Goal: Transaction & Acquisition: Book appointment/travel/reservation

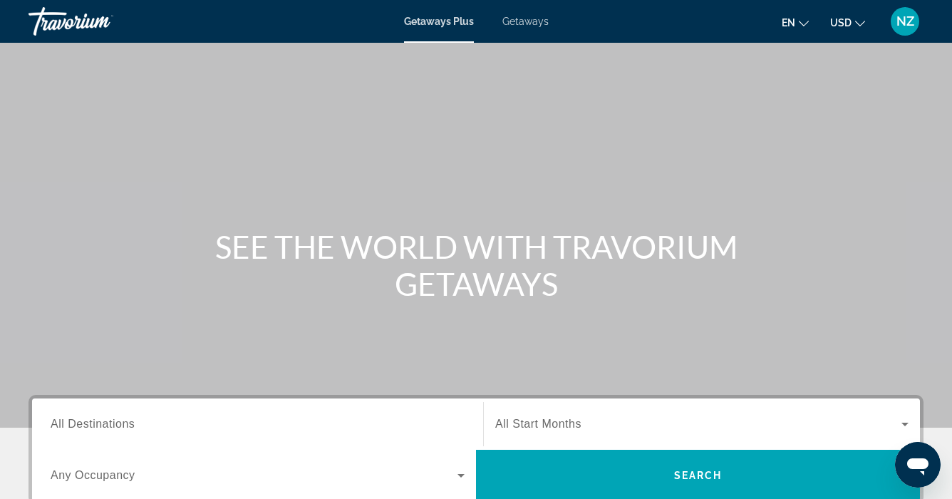
click at [48, 420] on div "Destination All Destinations" at bounding box center [257, 424] width 437 height 41
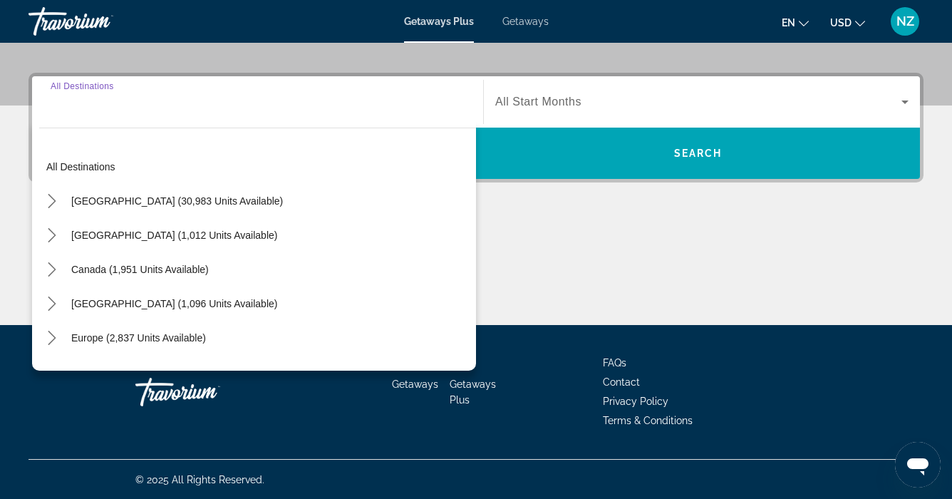
scroll to position [323, 0]
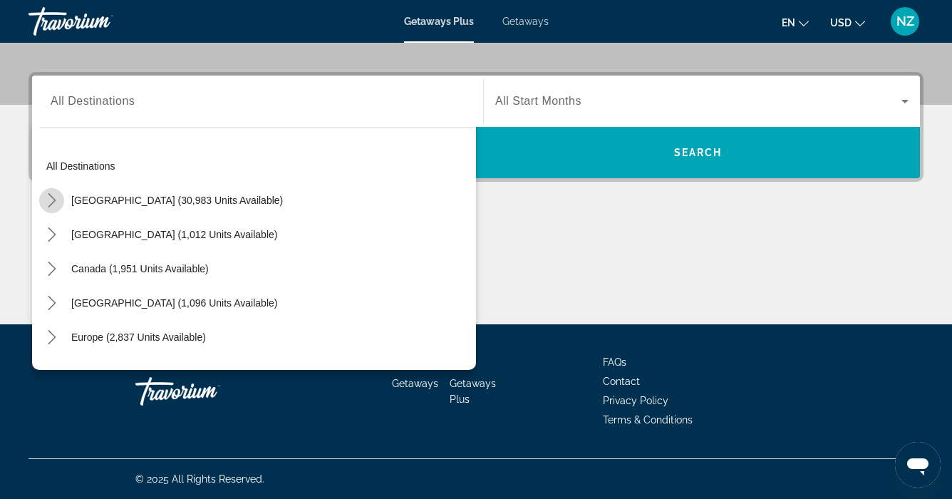
click at [52, 198] on icon "Toggle United States (30,983 units available) submenu" at bounding box center [52, 200] width 14 height 14
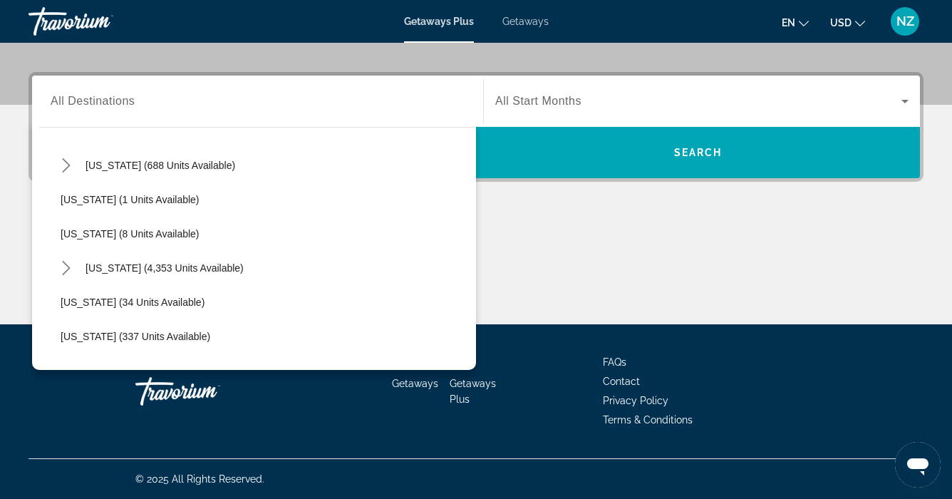
scroll to position [180, 0]
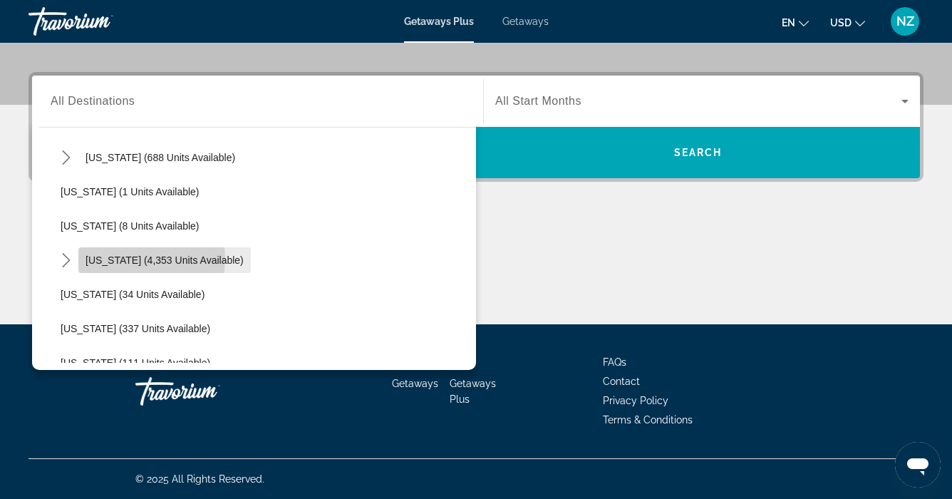
click at [116, 259] on span "Florida (4,353 units available)" at bounding box center [165, 259] width 158 height 11
type input "**********"
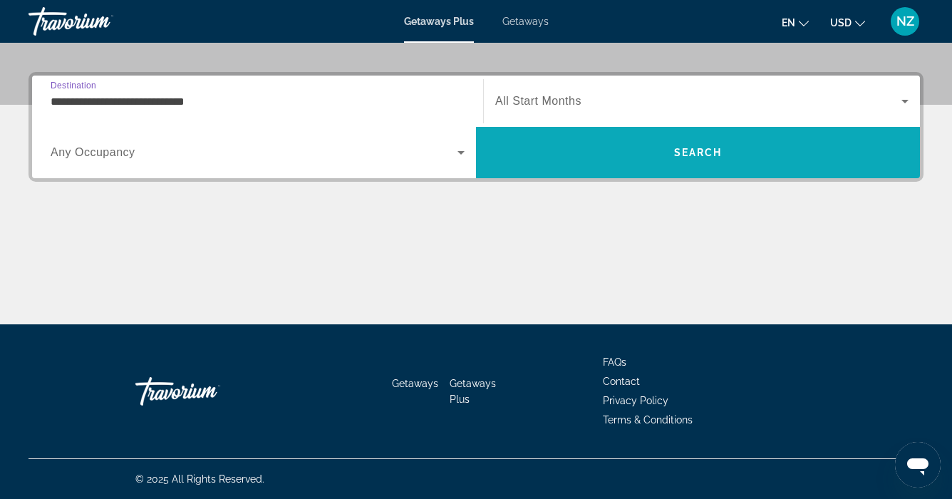
click at [600, 135] on span "Search" at bounding box center [698, 152] width 444 height 51
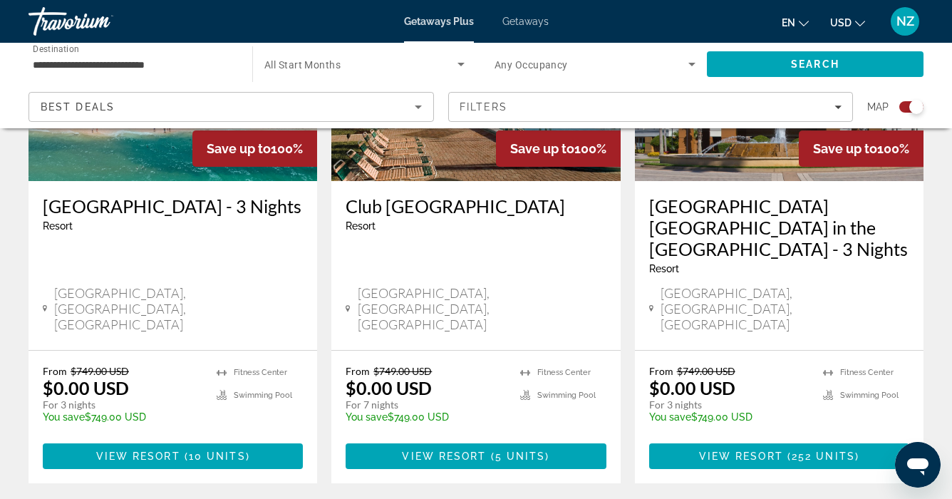
scroll to position [2264, 0]
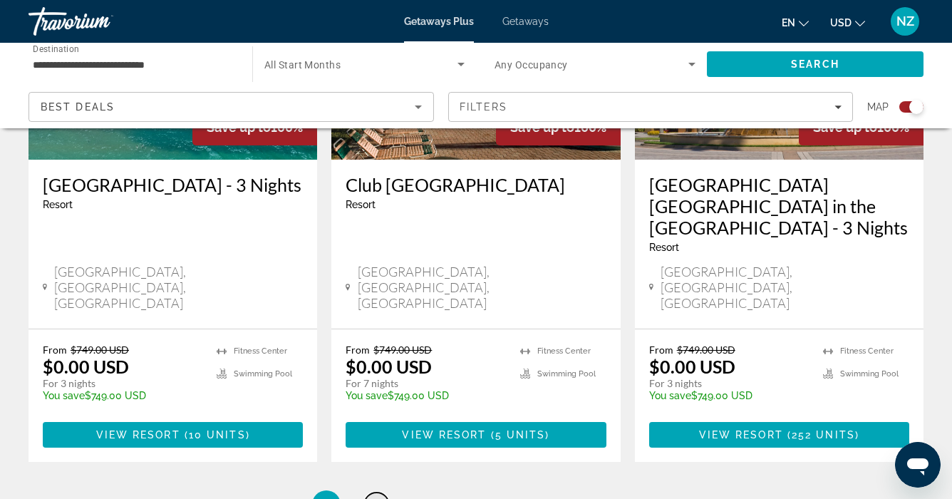
click at [379, 497] on span "2" at bounding box center [376, 505] width 7 height 16
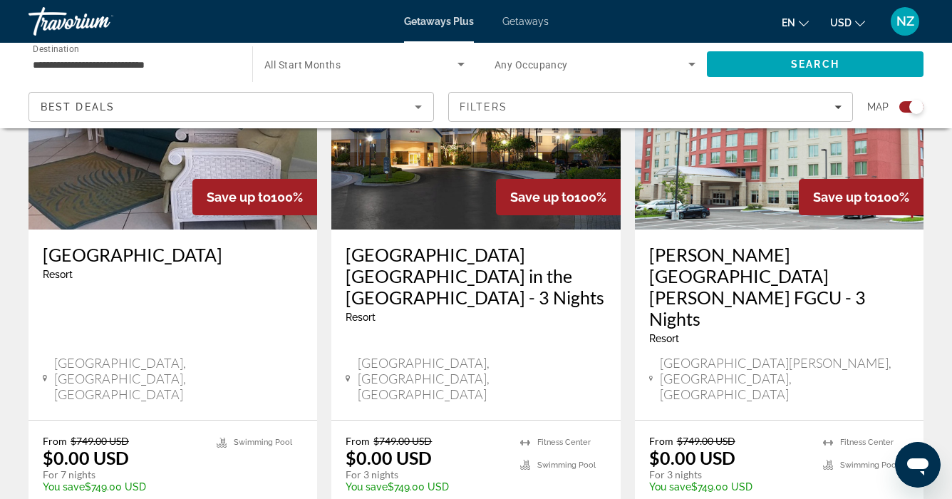
scroll to position [621, 0]
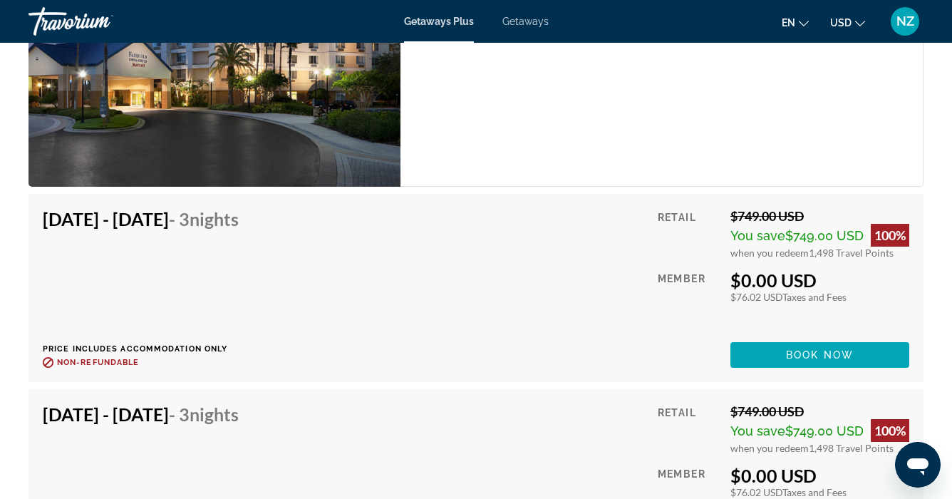
scroll to position [2550, 0]
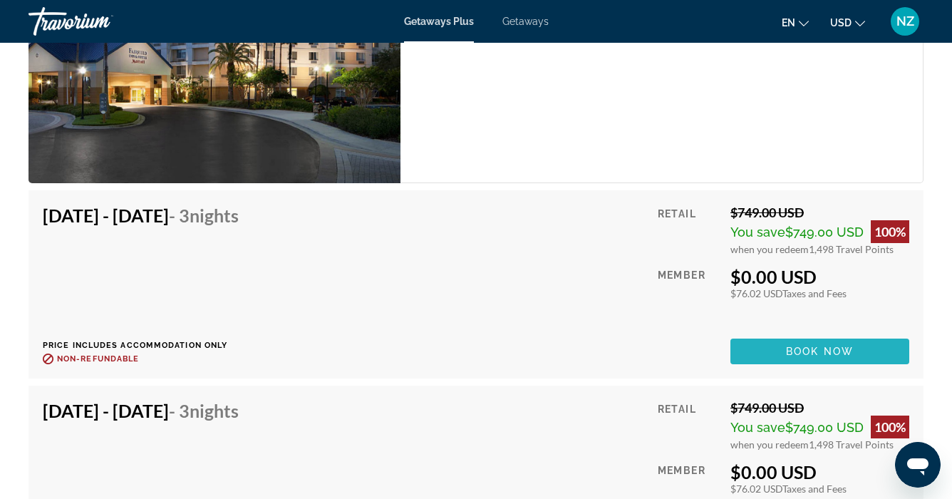
click at [844, 351] on span "Book now" at bounding box center [820, 351] width 68 height 11
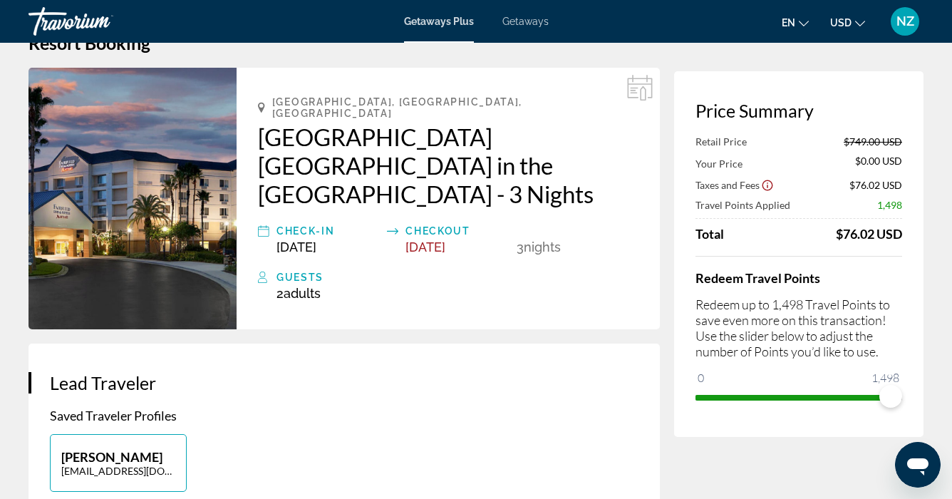
scroll to position [43, 0]
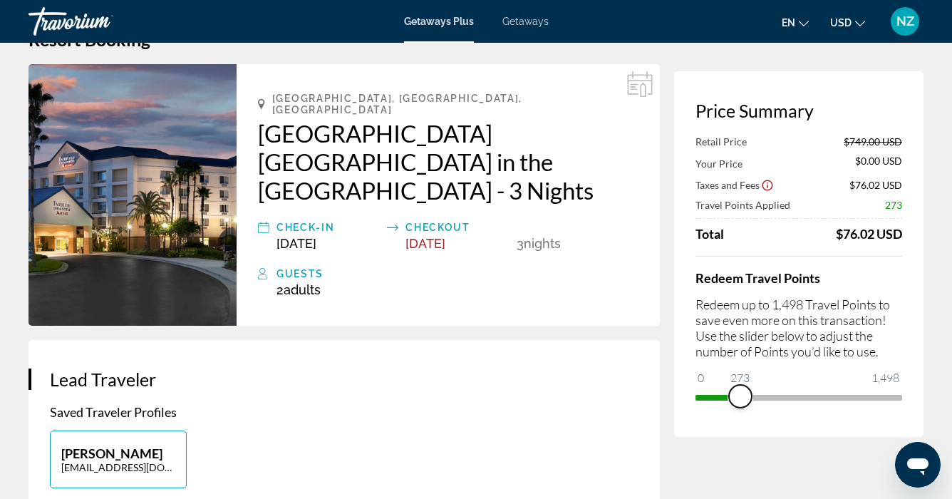
drag, startPoint x: 896, startPoint y: 391, endPoint x: 740, endPoint y: 408, distance: 156.2
click at [740, 408] on div "Redeem Travel Points Redeem up to 1,498 Travel Points to save even more on this…" at bounding box center [799, 332] width 207 height 153
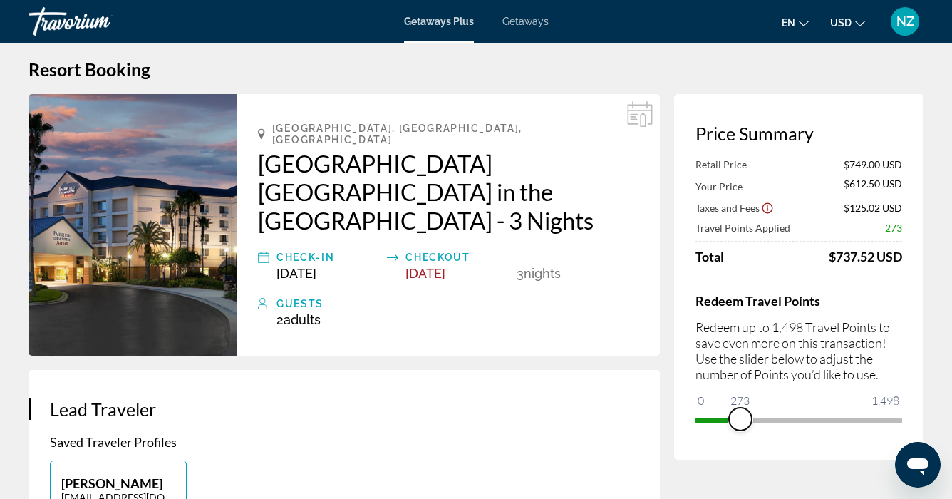
scroll to position [0, 0]
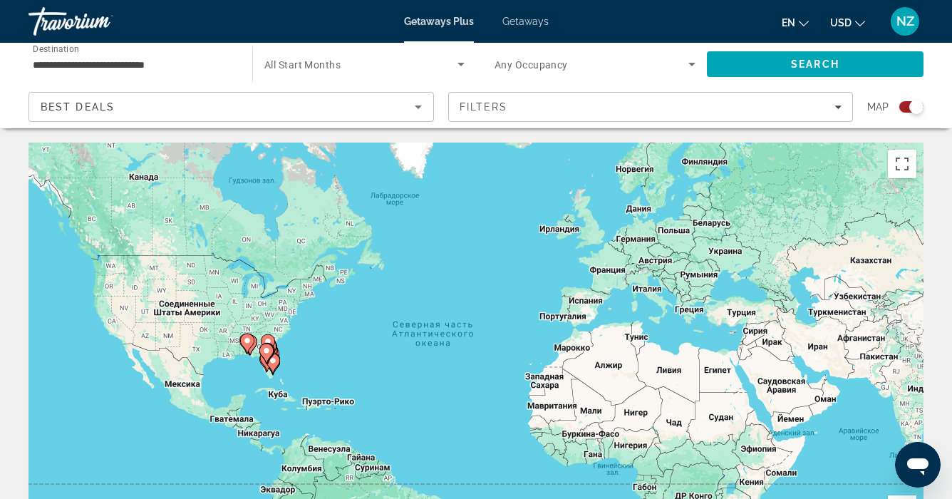
click at [527, 21] on span "Getaways" at bounding box center [525, 21] width 46 height 11
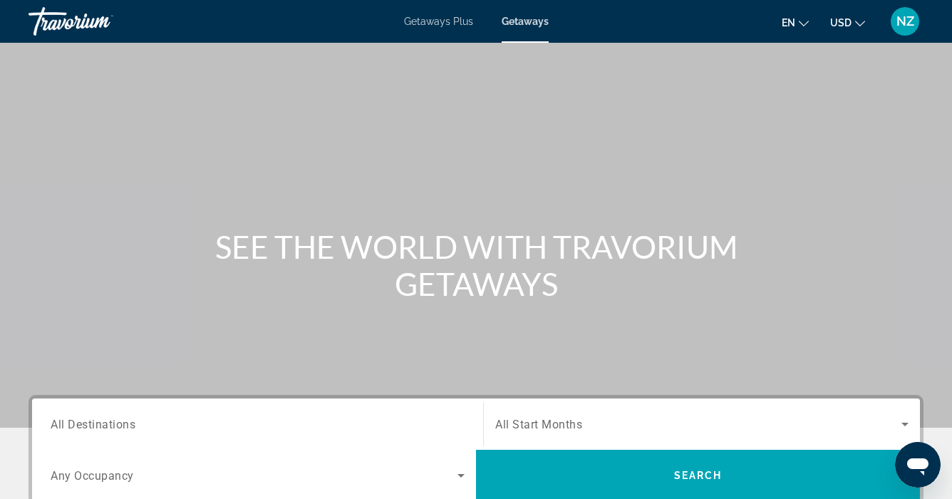
click at [63, 421] on span "All Destinations" at bounding box center [93, 424] width 85 height 14
click at [63, 421] on input "Destination All Destinations" at bounding box center [258, 424] width 414 height 17
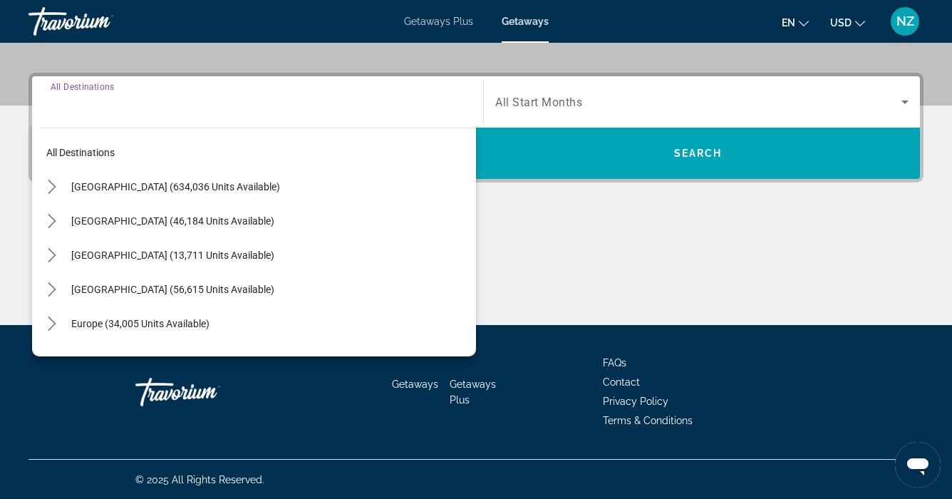
scroll to position [323, 0]
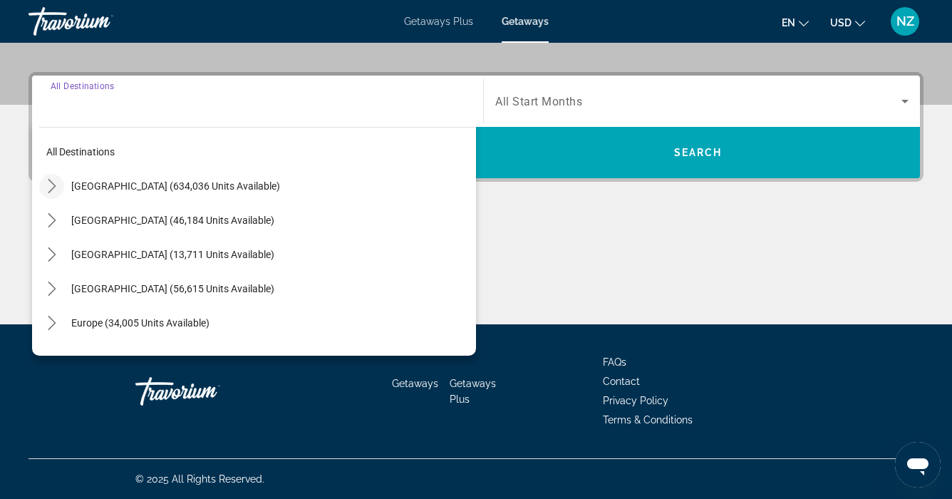
click at [51, 186] on icon "Toggle United States (634,036 units available) submenu" at bounding box center [52, 186] width 14 height 14
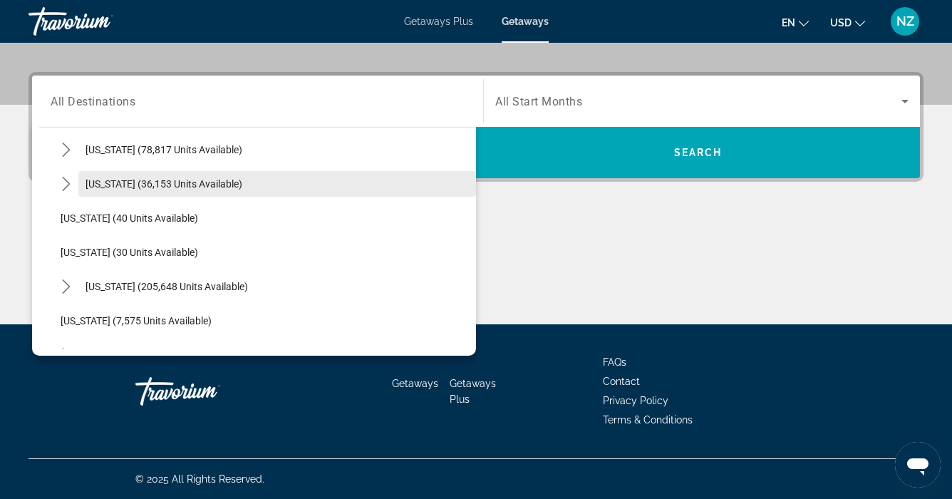
scroll to position [152, 0]
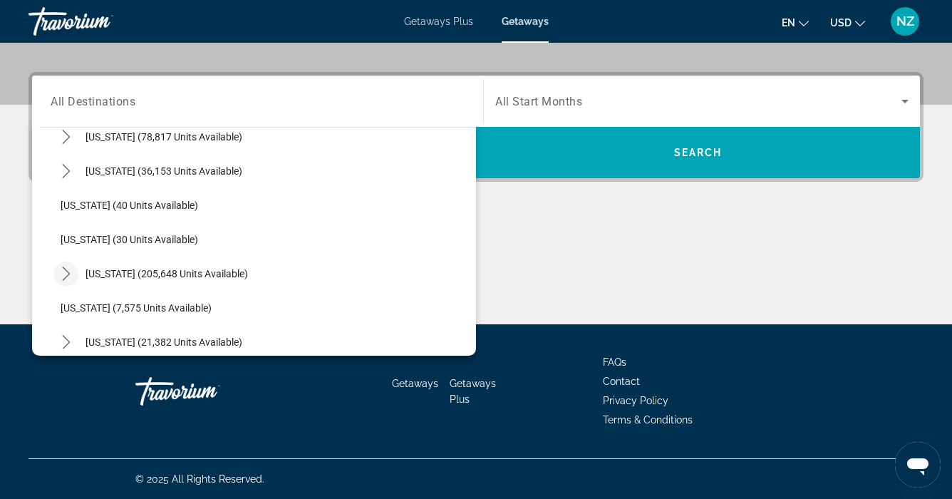
click at [71, 267] on icon "Toggle Florida (205,648 units available) submenu" at bounding box center [66, 274] width 14 height 14
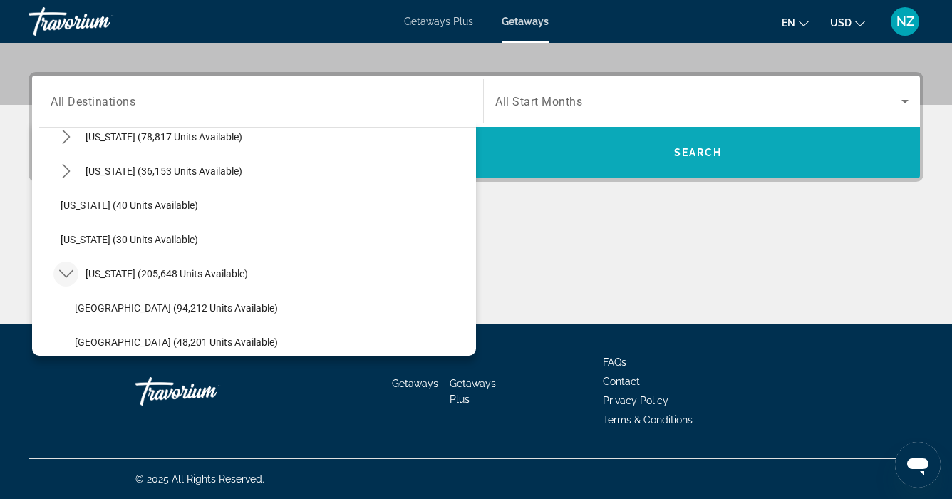
click at [662, 147] on span "Search" at bounding box center [698, 152] width 444 height 34
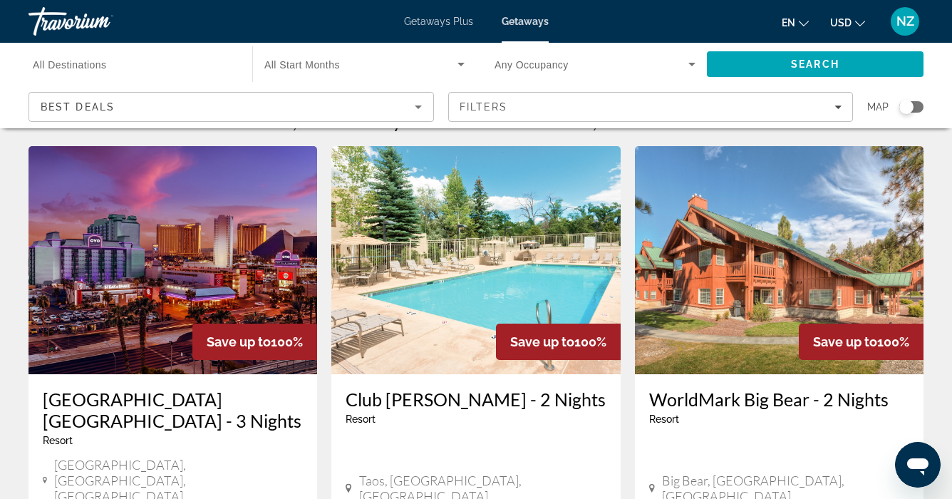
scroll to position [15, 0]
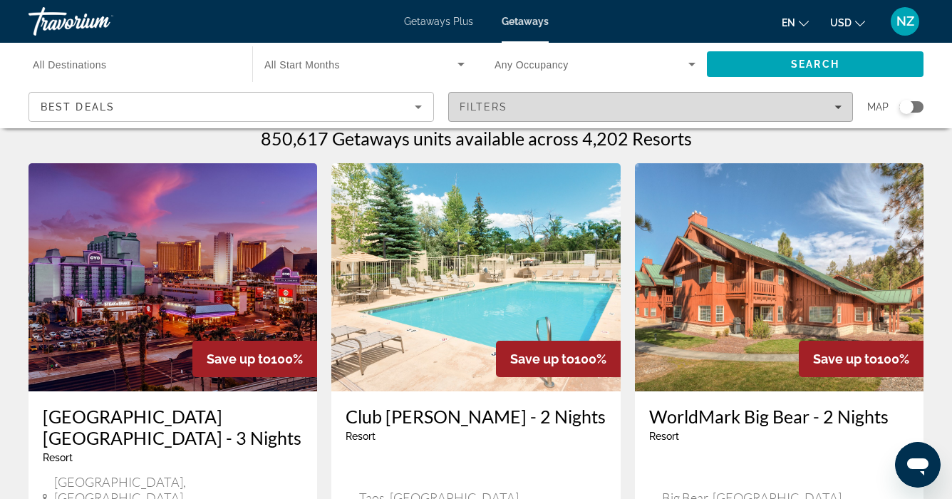
click at [835, 101] on div "Filters" at bounding box center [651, 106] width 383 height 11
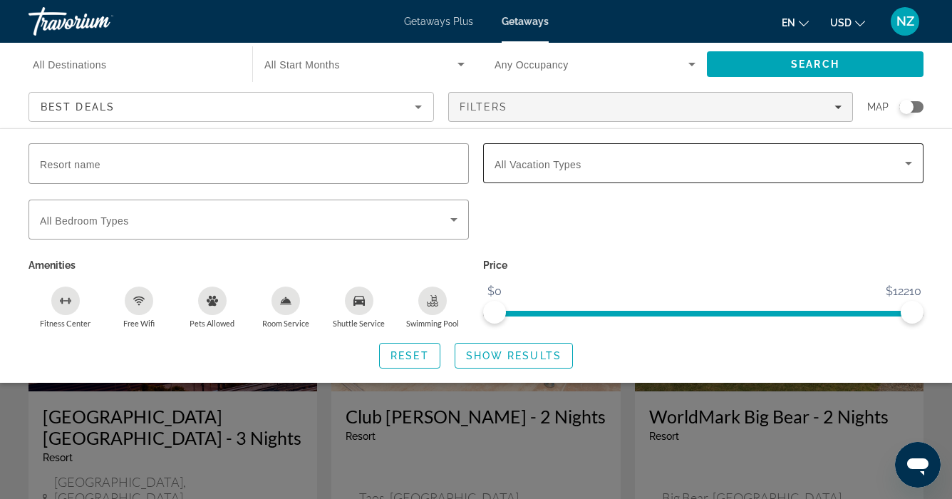
click at [770, 164] on span "Search widget" at bounding box center [700, 163] width 411 height 17
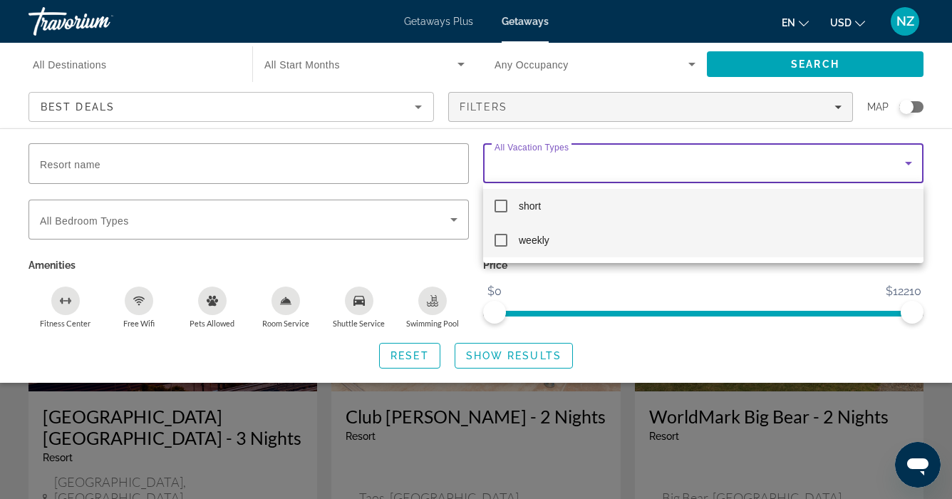
click at [500, 238] on mat-pseudo-checkbox at bounding box center [501, 240] width 13 height 13
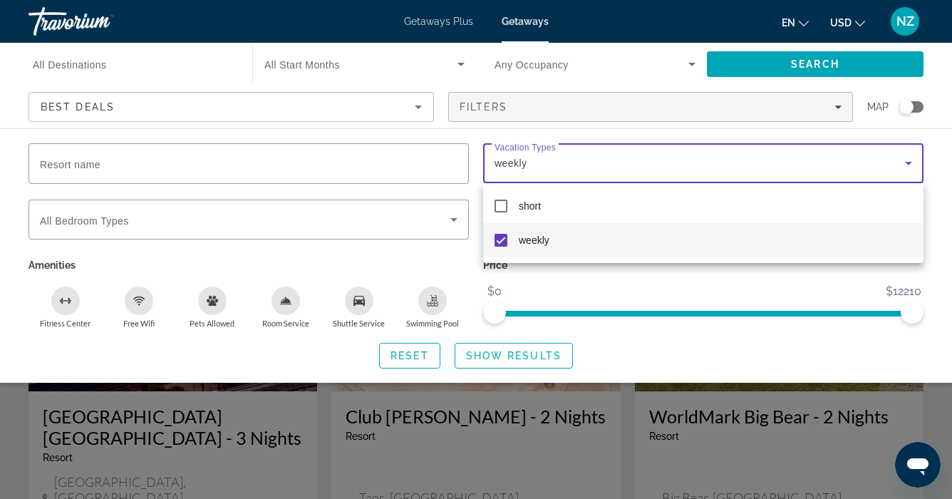
click at [503, 351] on div at bounding box center [476, 249] width 952 height 499
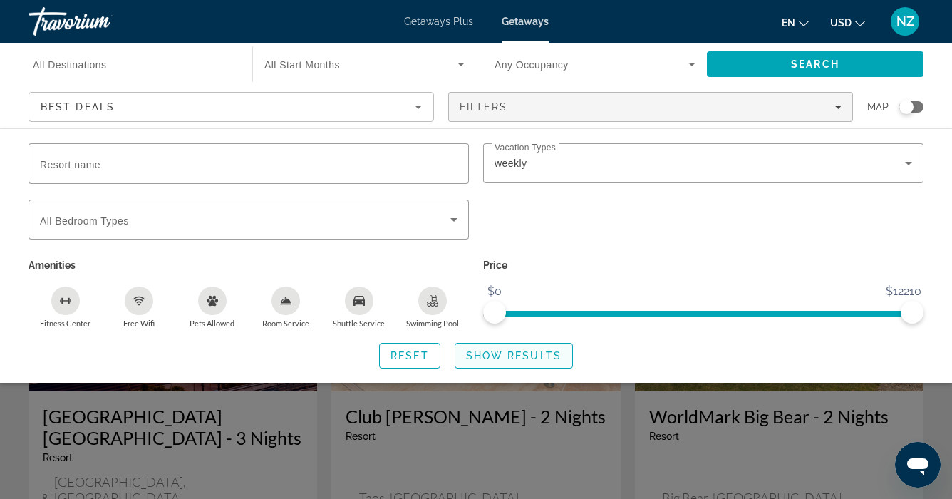
click at [503, 353] on span "Show Results" at bounding box center [514, 355] width 96 height 11
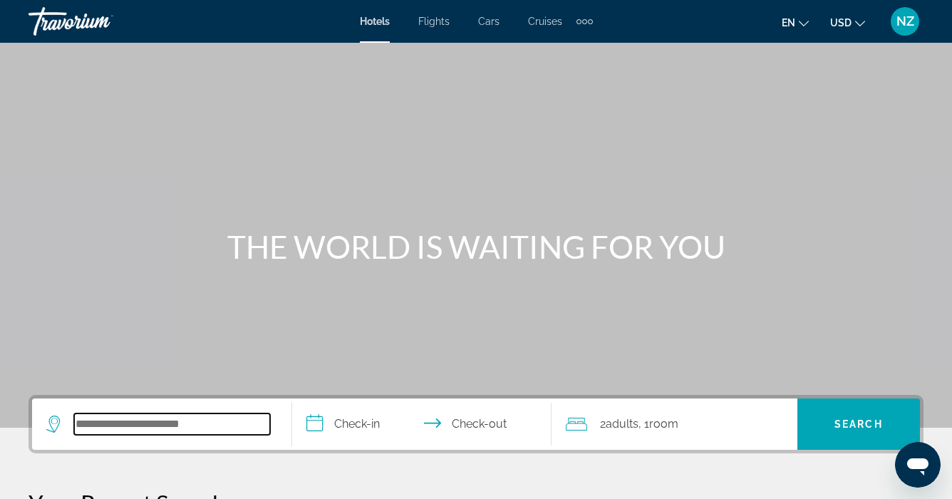
click at [76, 426] on input "Search hotel destination" at bounding box center [172, 423] width 196 height 21
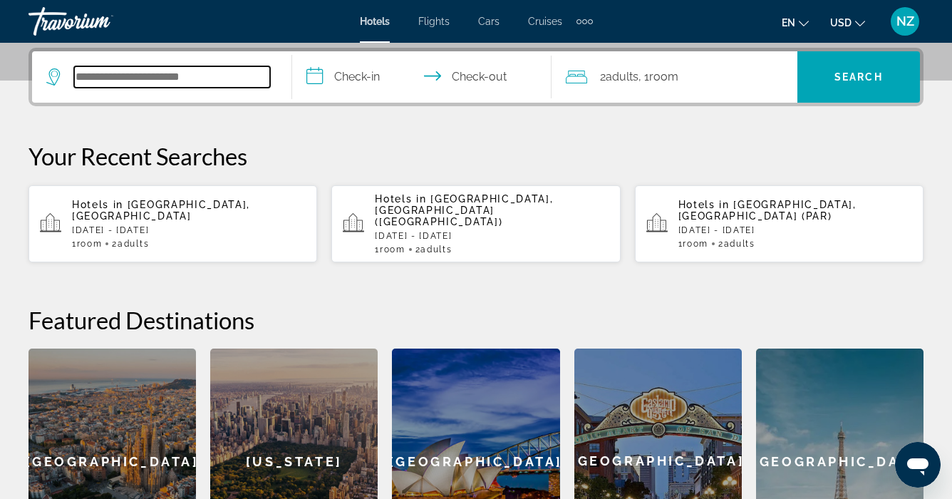
scroll to position [349, 0]
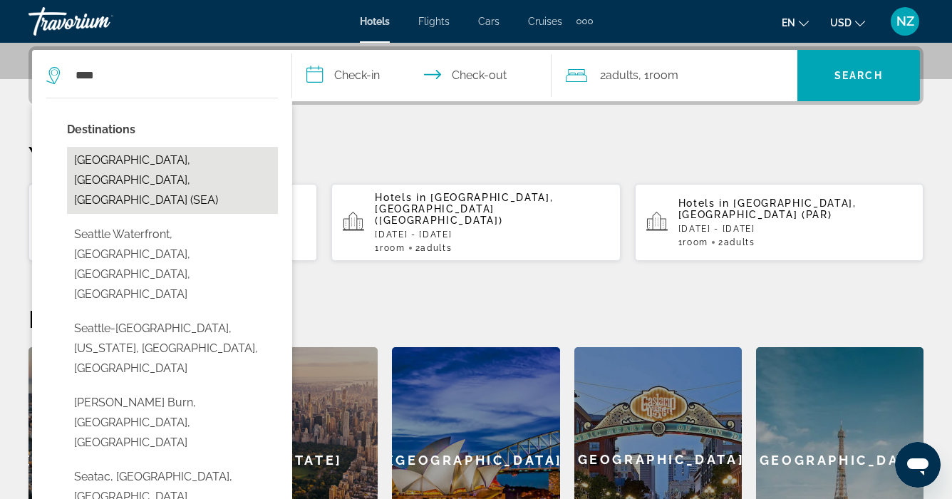
click at [128, 158] on button "Seattle, WA, United States (SEA)" at bounding box center [172, 180] width 211 height 67
type input "**********"
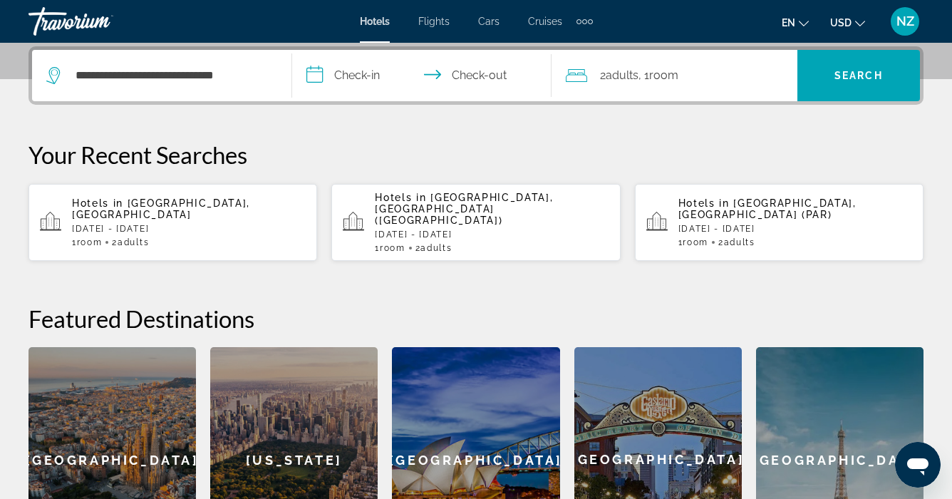
click at [352, 79] on input "**********" at bounding box center [425, 78] width 266 height 56
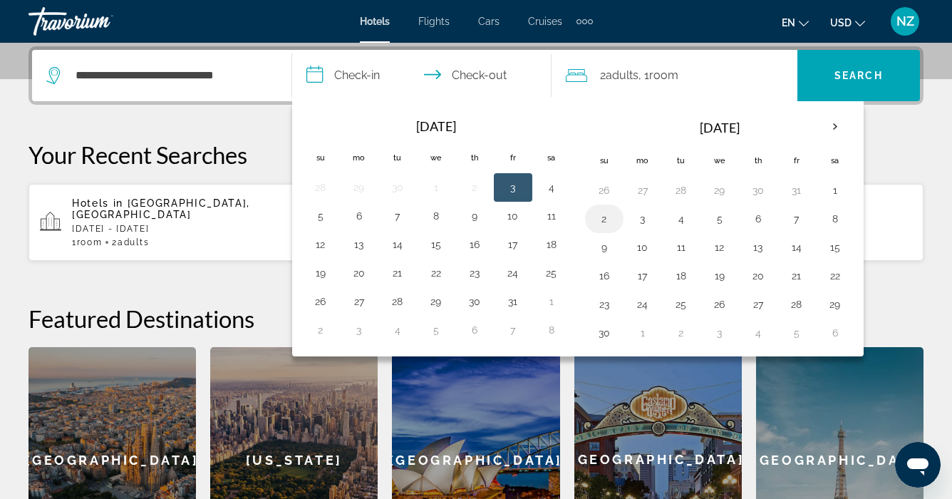
click at [604, 216] on button "2" at bounding box center [604, 219] width 23 height 20
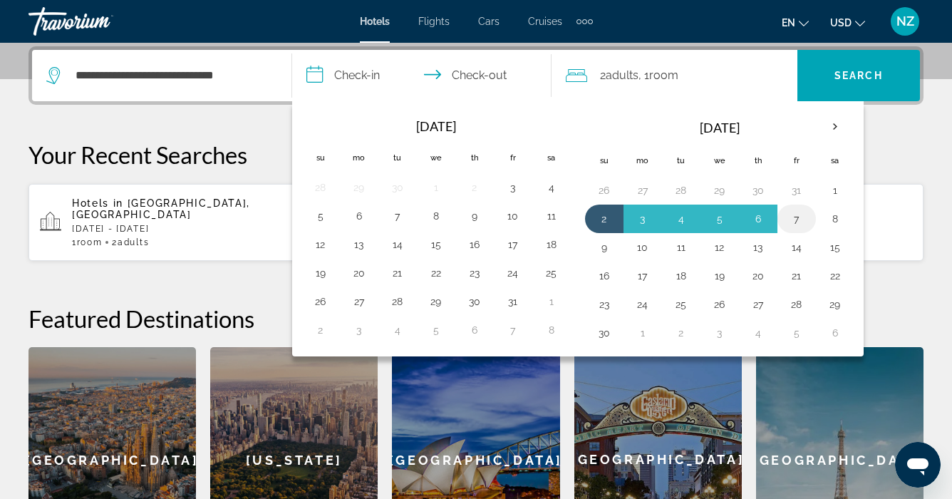
click at [794, 217] on button "7" at bounding box center [796, 219] width 23 height 20
type input "**********"
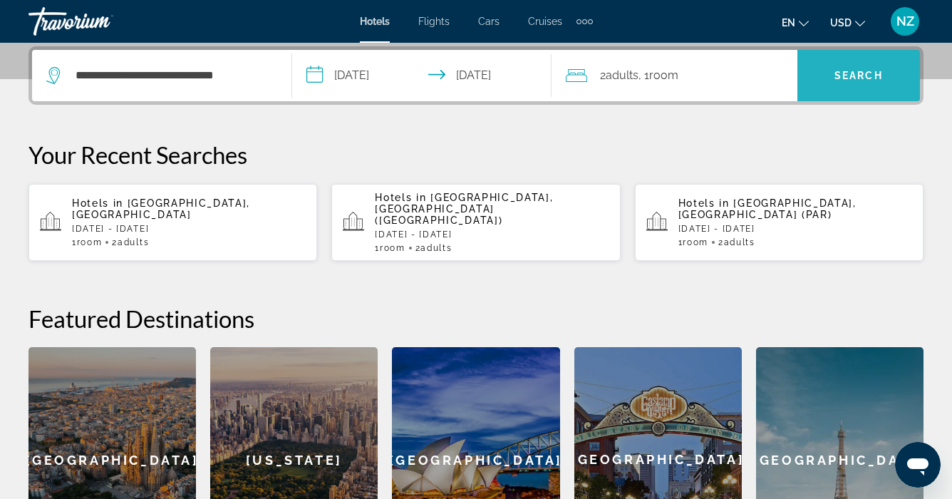
click at [825, 68] on span "Search" at bounding box center [859, 75] width 123 height 34
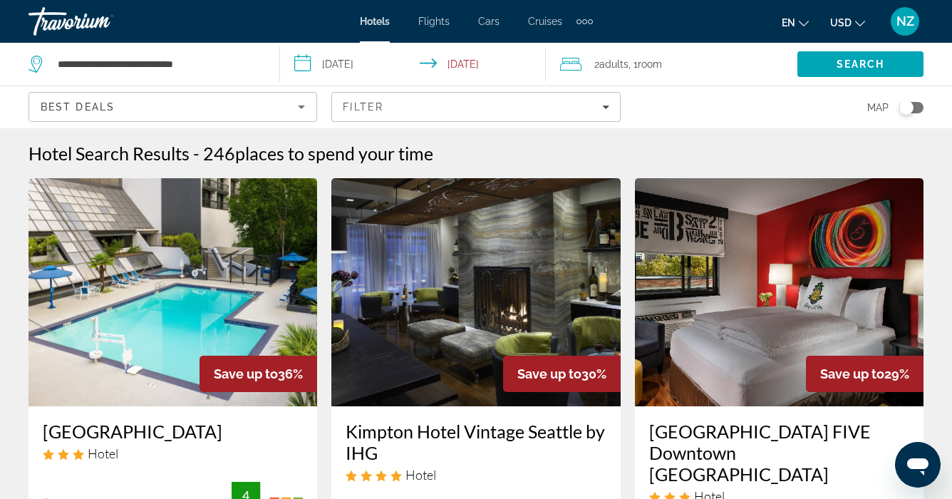
click at [303, 105] on icon "Sort by" at bounding box center [301, 107] width 7 height 4
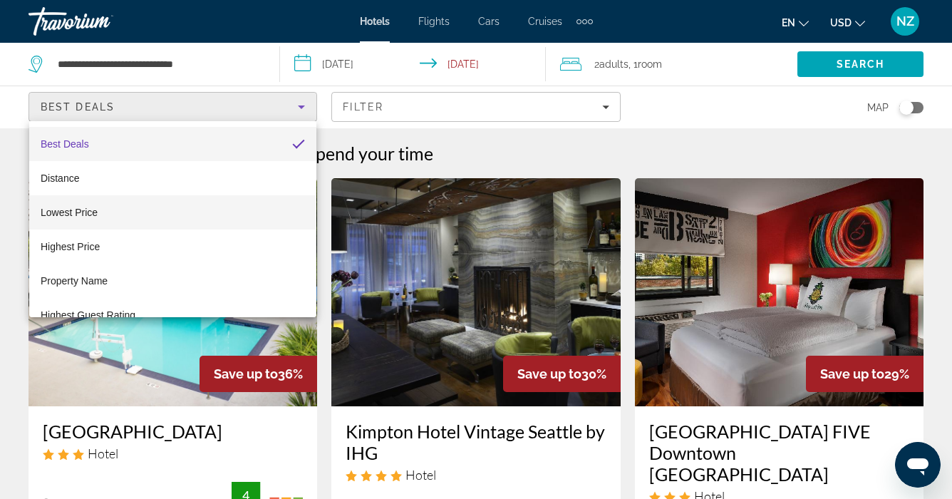
click at [170, 207] on mat-option "Lowest Price" at bounding box center [172, 212] width 287 height 34
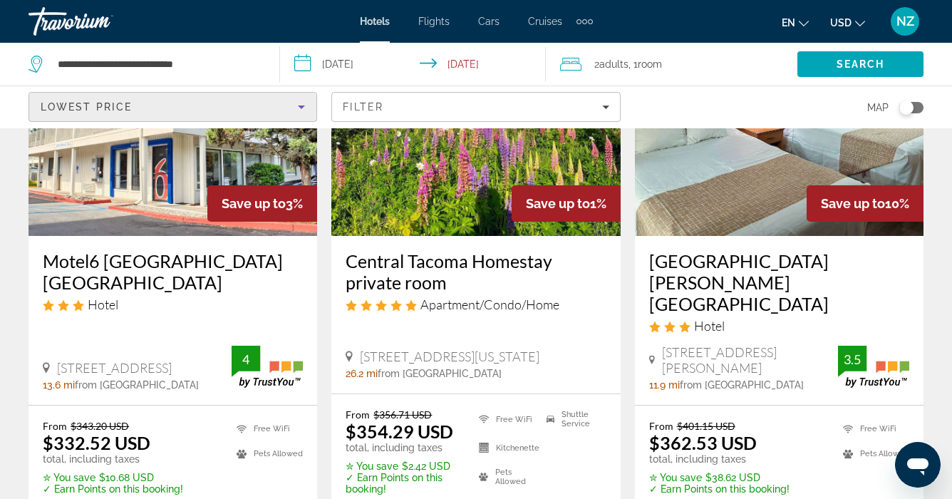
scroll to position [175, 0]
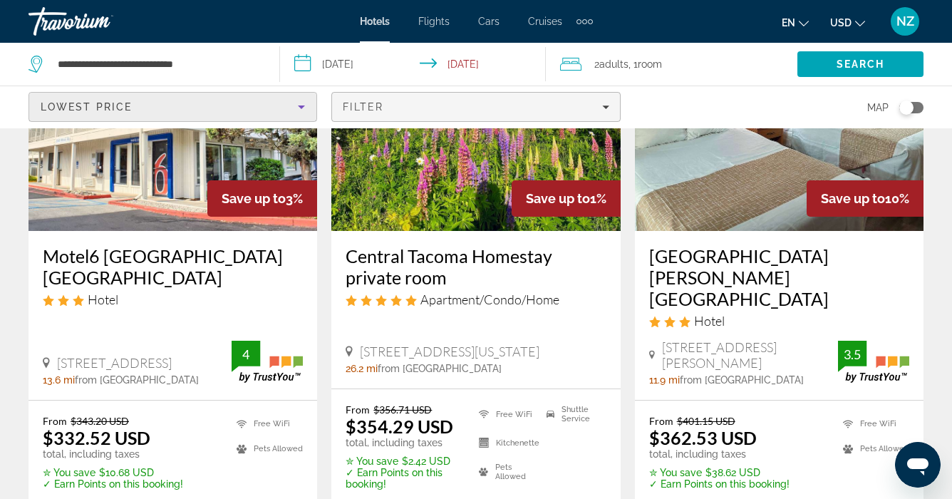
click at [604, 100] on span "Filters" at bounding box center [475, 107] width 287 height 34
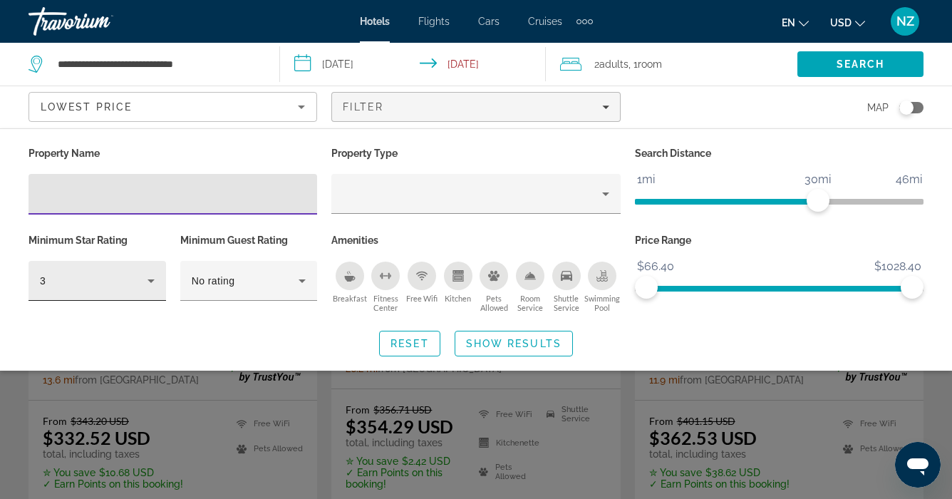
click at [150, 275] on icon "Hotel Filters" at bounding box center [151, 280] width 17 height 17
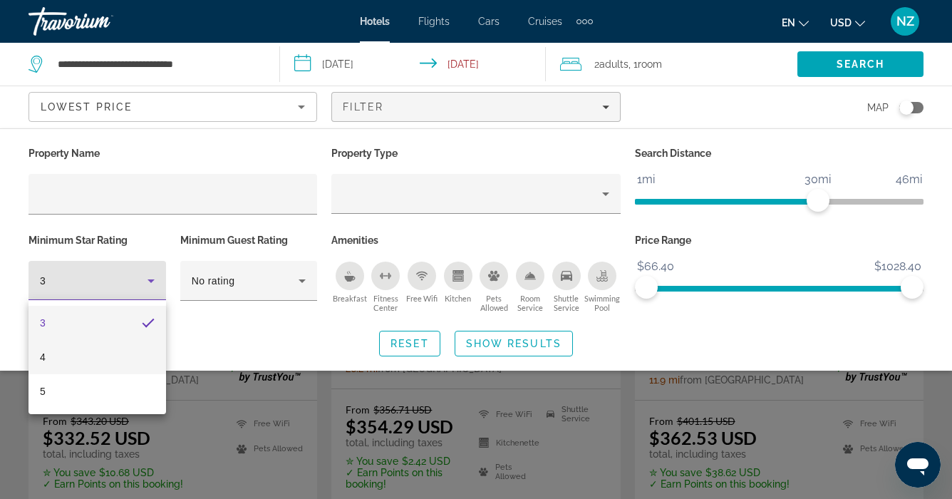
click at [82, 353] on mat-option "4" at bounding box center [98, 357] width 138 height 34
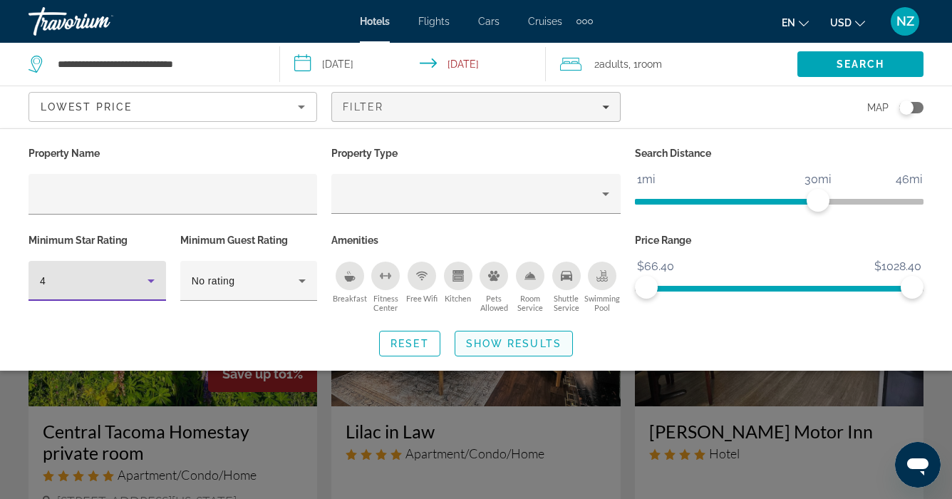
click at [485, 346] on span "Show Results" at bounding box center [514, 343] width 96 height 11
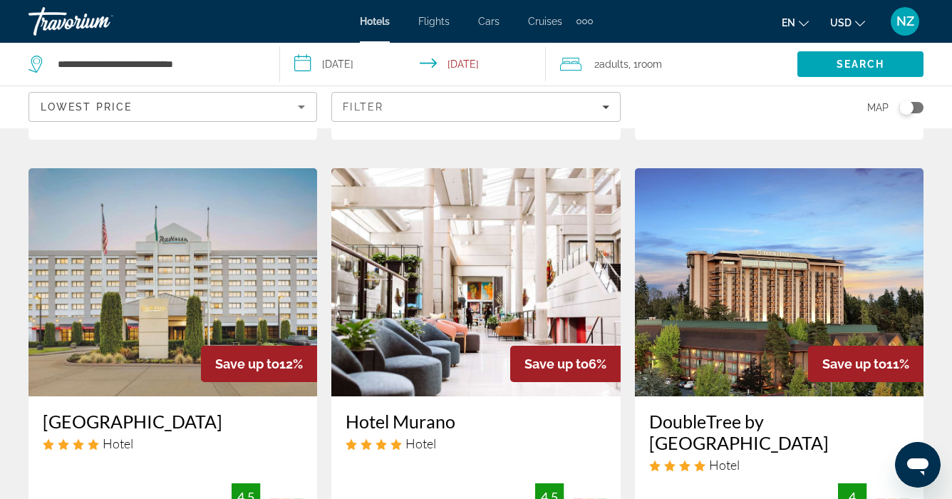
scroll to position [555, 0]
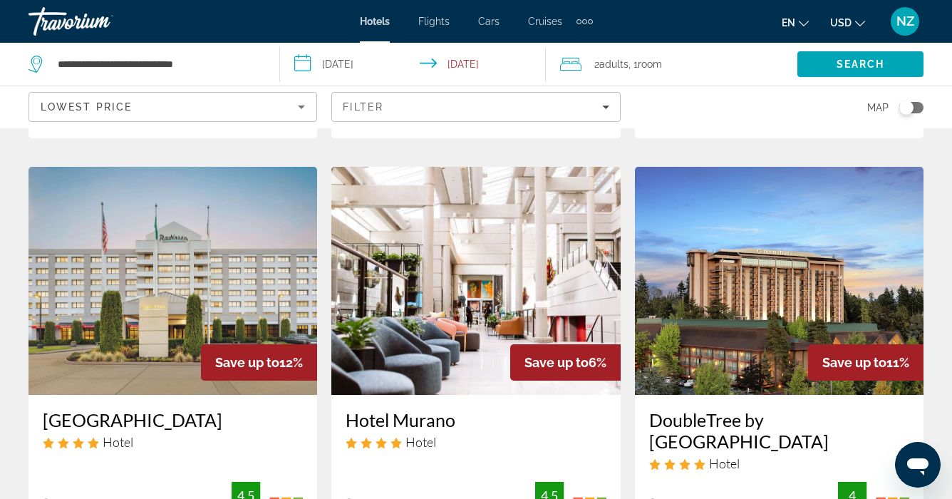
click at [299, 110] on icon "Sort by" at bounding box center [301, 106] width 17 height 17
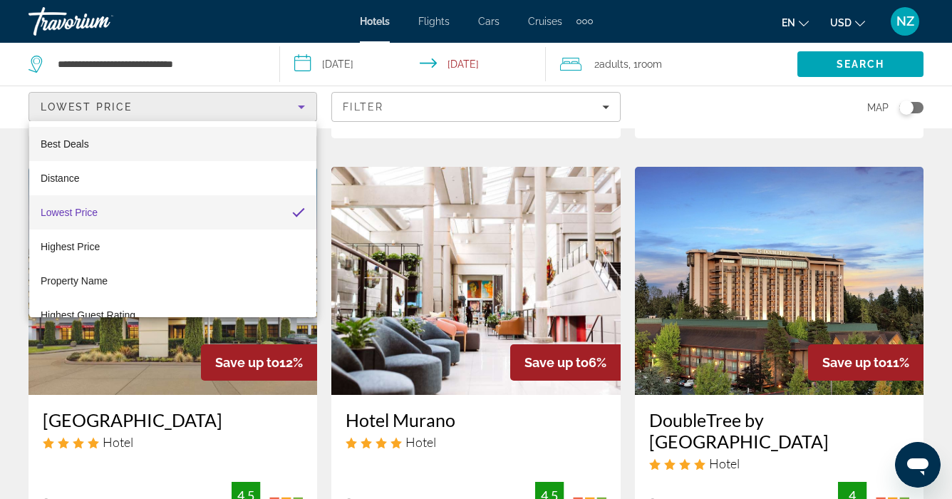
click at [277, 134] on mat-option "Best Deals" at bounding box center [172, 144] width 287 height 34
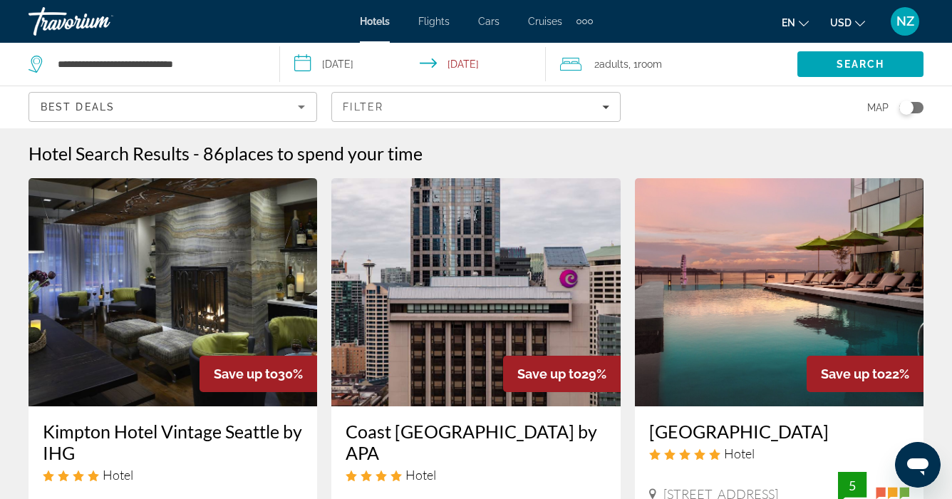
click at [437, 24] on span "Flights" at bounding box center [433, 21] width 31 height 11
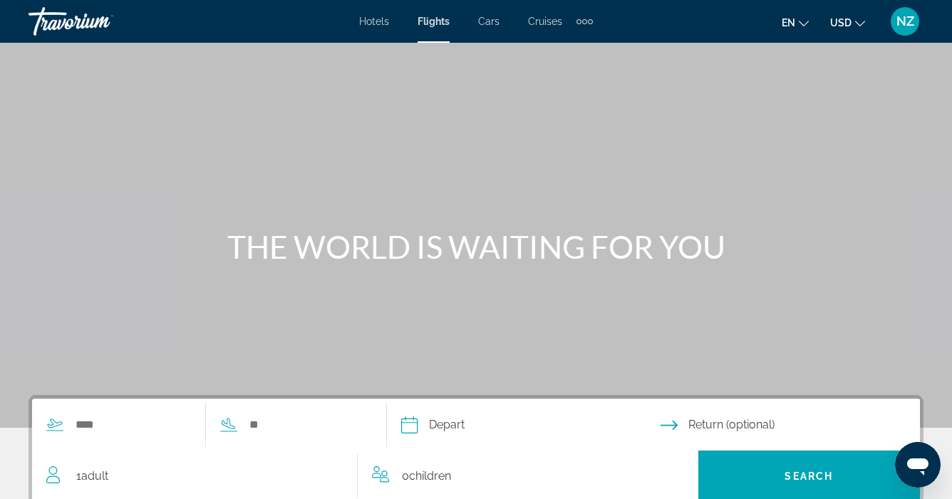
click at [492, 23] on span "Cars" at bounding box center [488, 21] width 21 height 11
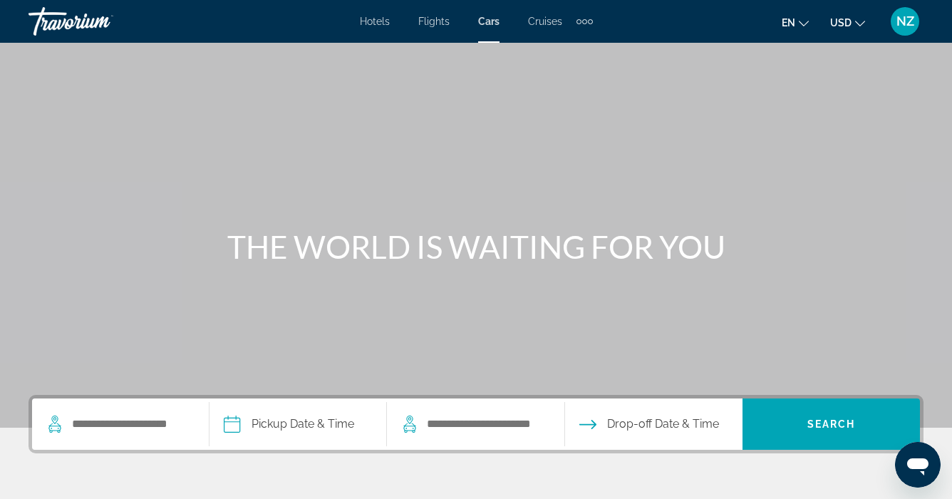
click at [548, 21] on span "Cruises" at bounding box center [545, 21] width 34 height 11
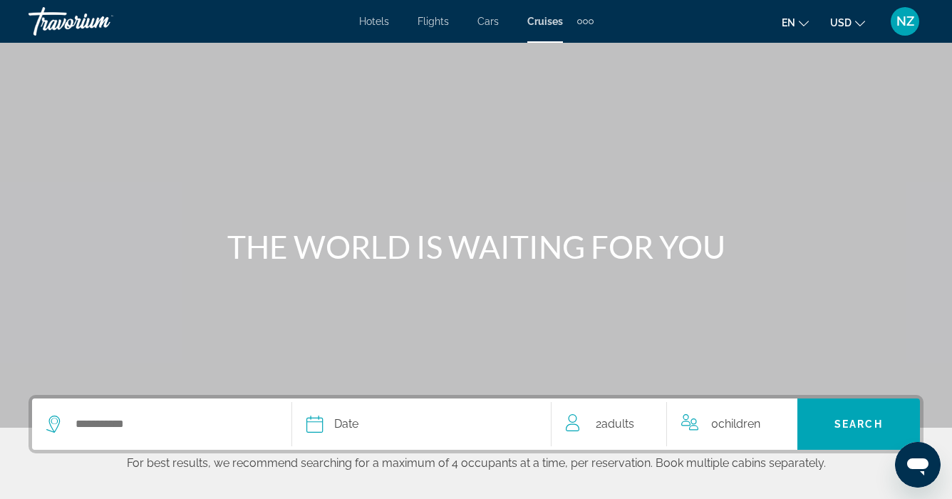
click at [584, 21] on div "Extra navigation items" at bounding box center [585, 21] width 5 height 5
click at [572, 51] on span "Activities" at bounding box center [561, 47] width 41 height 11
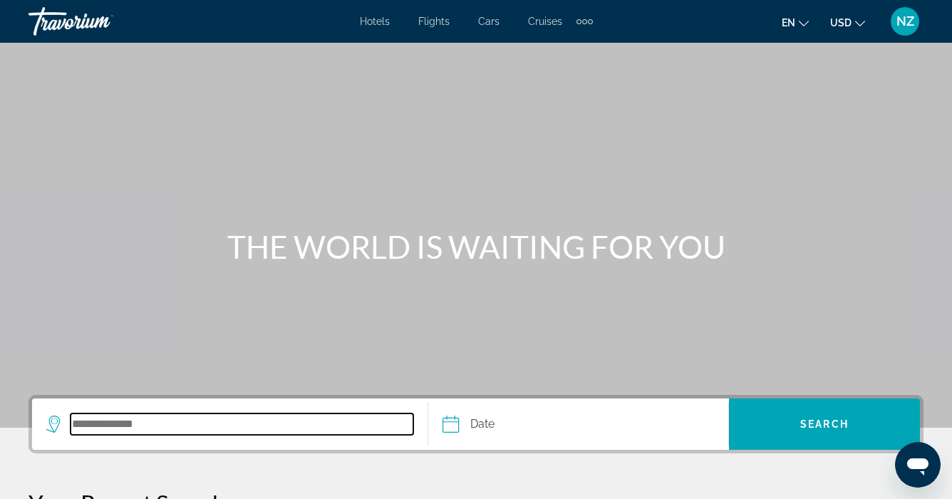
click at [74, 419] on input "Search destination" at bounding box center [242, 423] width 343 height 21
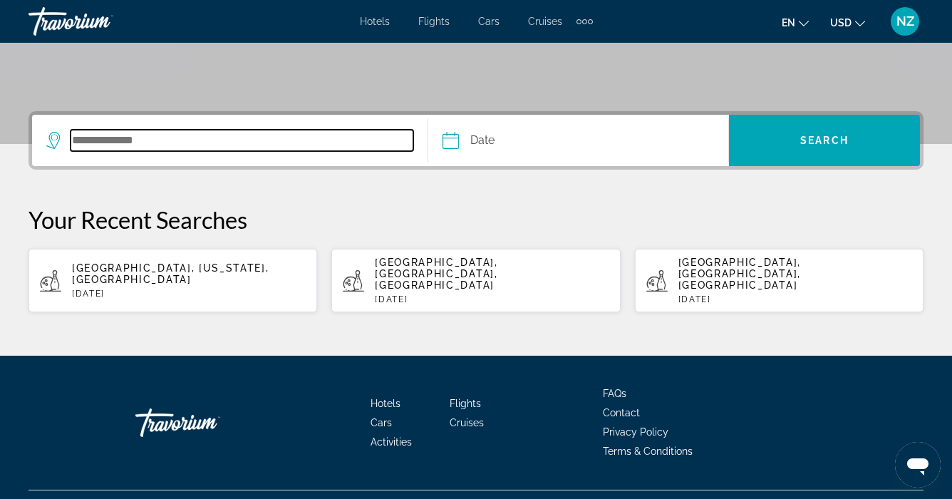
scroll to position [292, 0]
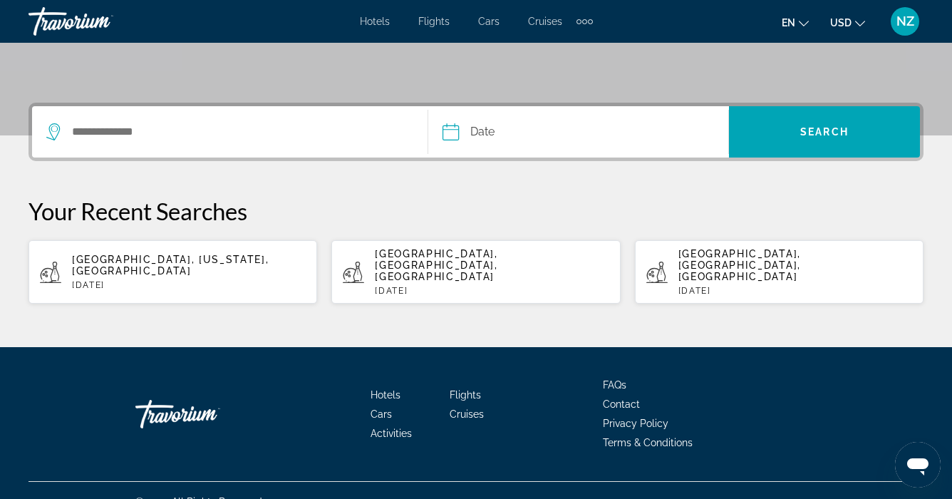
click at [175, 254] on span "Las Vegas, Nevada, USA" at bounding box center [170, 265] width 197 height 23
type input "**********"
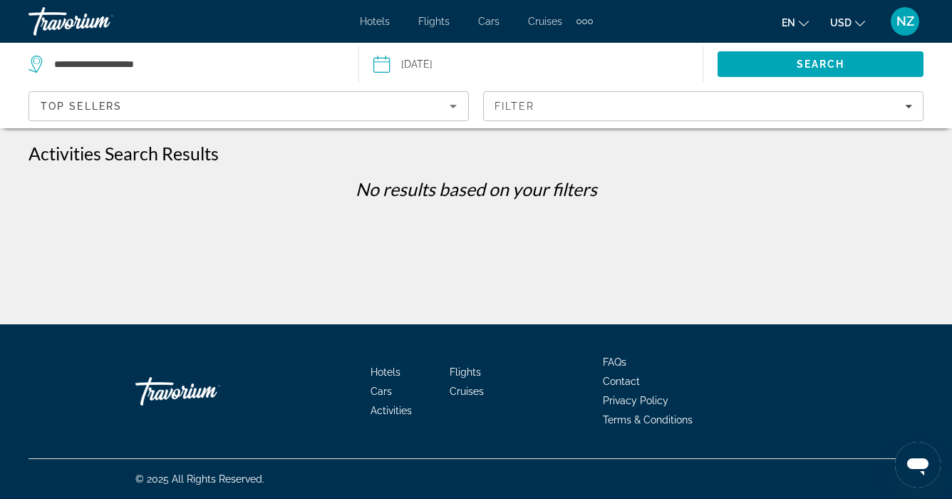
click at [410, 67] on input "Date: Jul 22, 2025" at bounding box center [455, 66] width 170 height 47
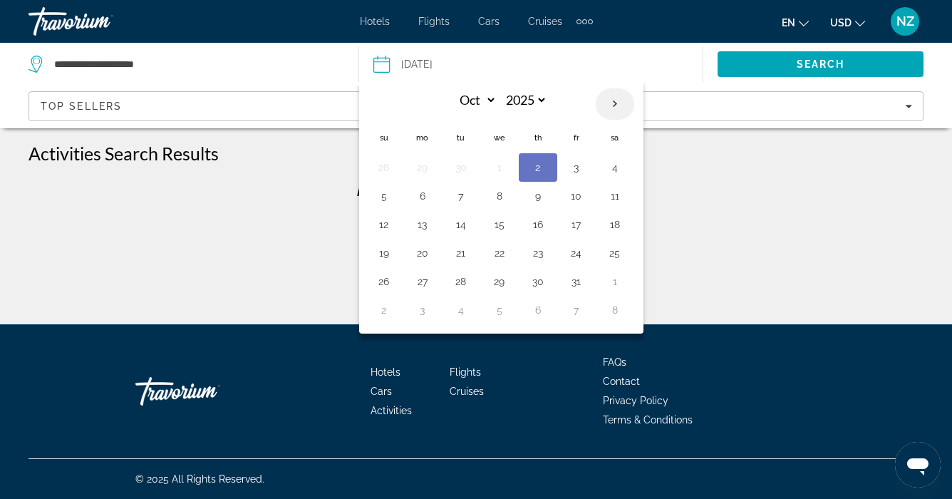
click at [613, 103] on th "Next month" at bounding box center [615, 103] width 38 height 31
select select "**"
click at [388, 193] on button "2" at bounding box center [384, 196] width 23 height 20
type input "**********"
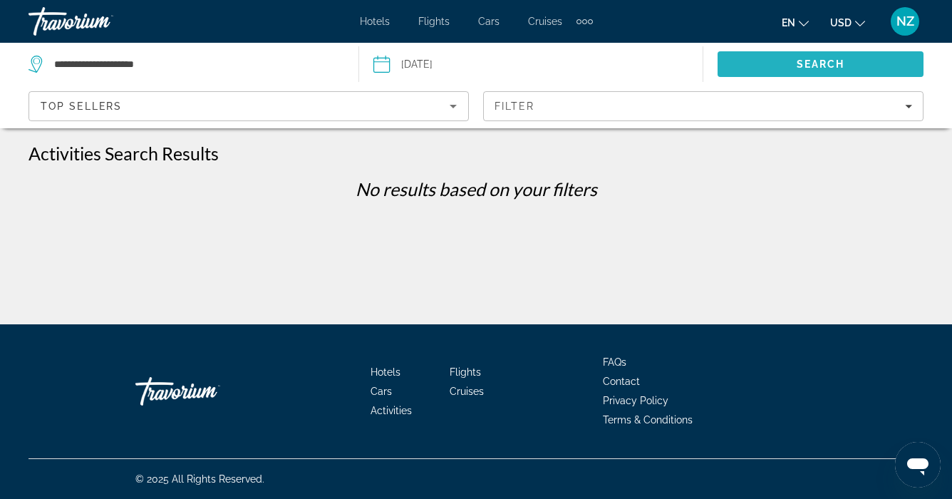
click at [798, 64] on span "Search" at bounding box center [821, 63] width 48 height 11
